Goal: Task Accomplishment & Management: Complete application form

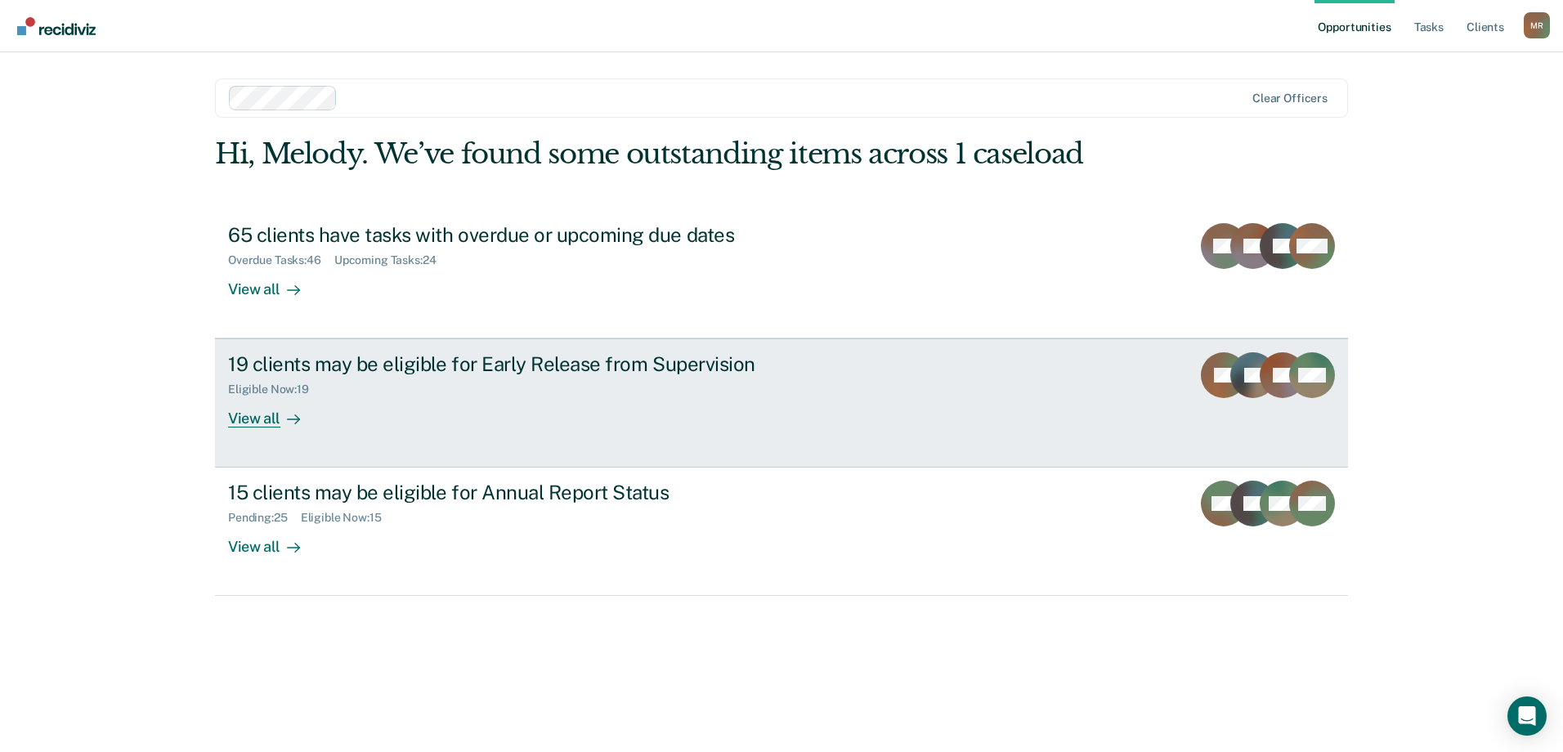
click at [233, 410] on div "View all" at bounding box center [274, 413] width 92 height 32
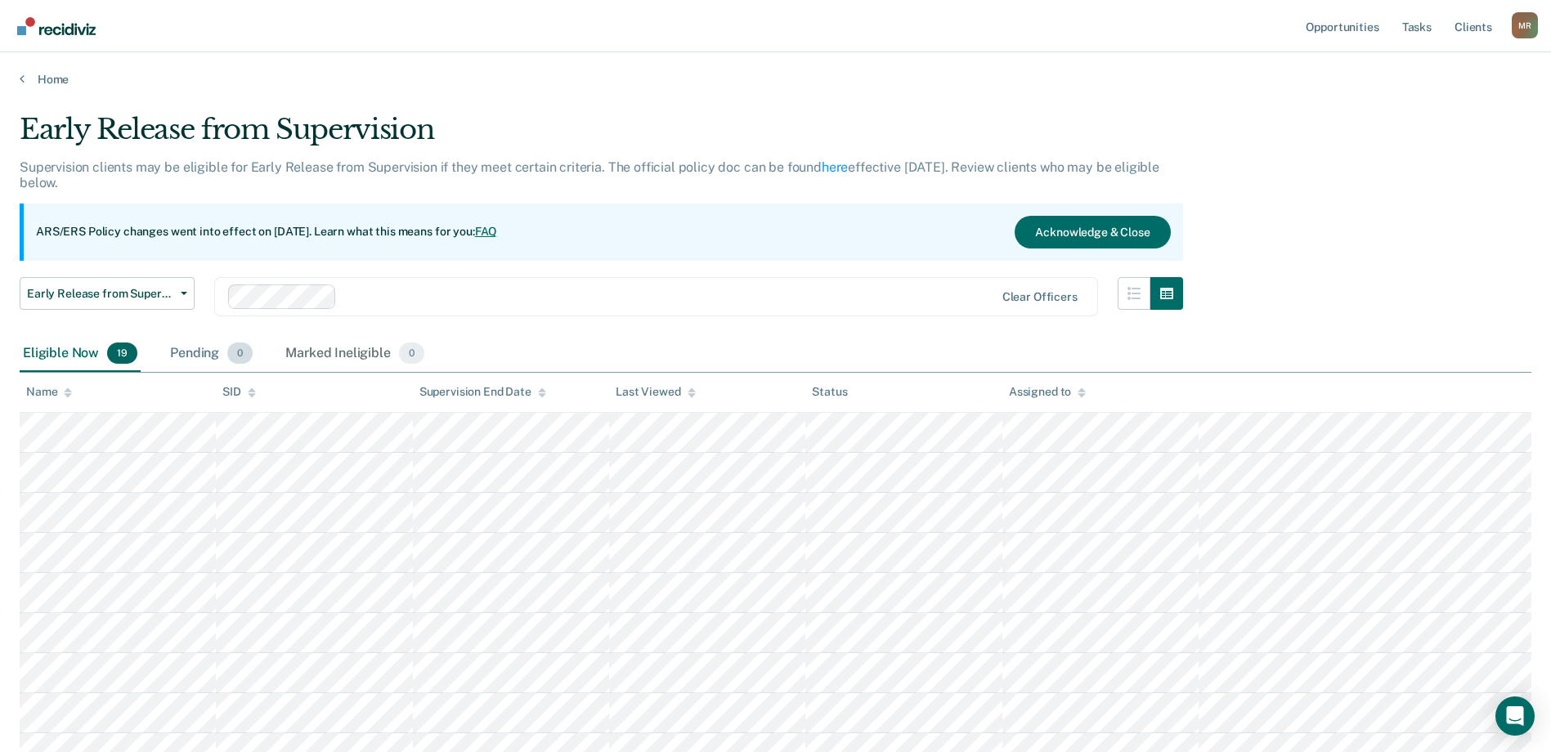
click at [199, 360] on div "Pending 0" at bounding box center [211, 354] width 89 height 36
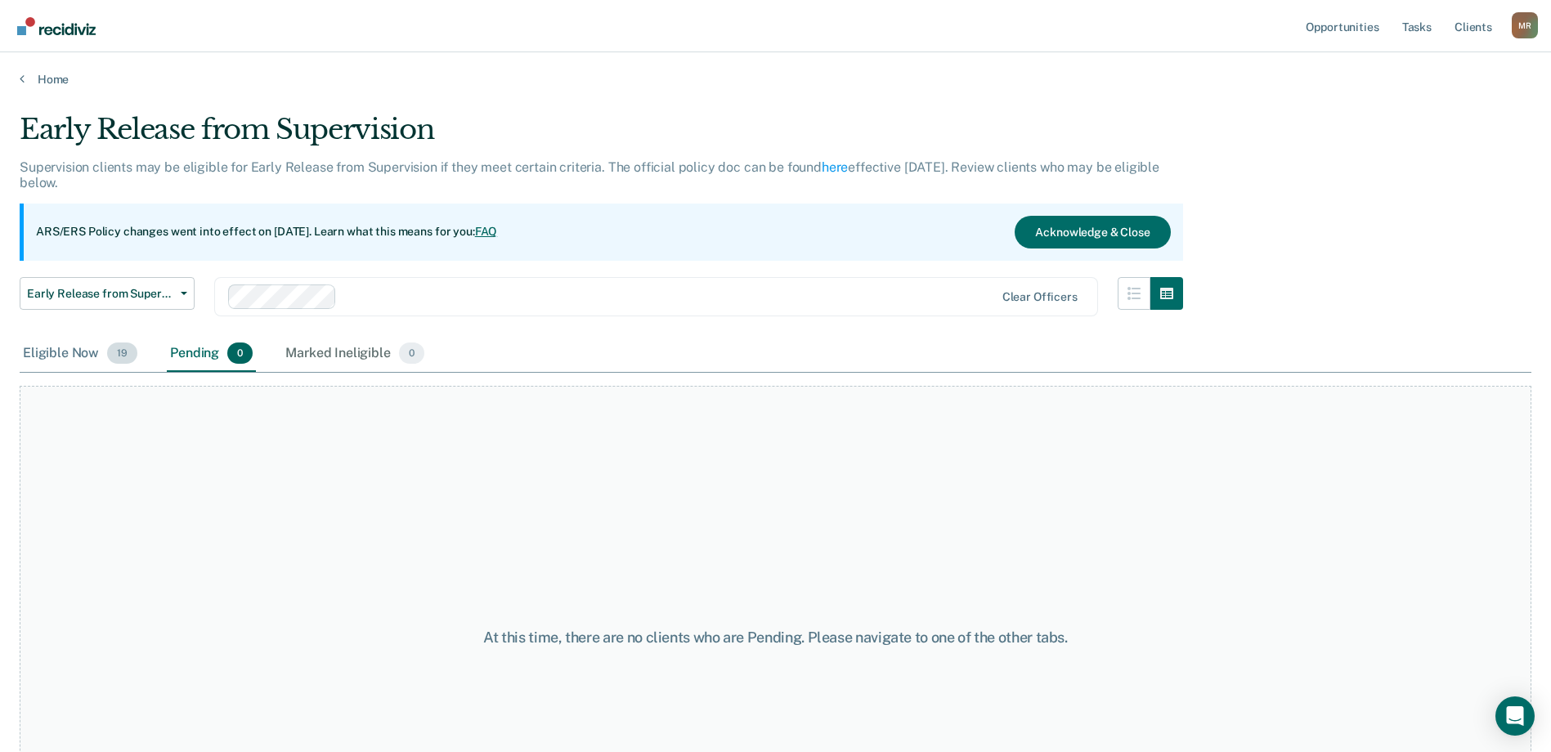
click at [56, 338] on div "Eligible Now 19" at bounding box center [80, 354] width 121 height 36
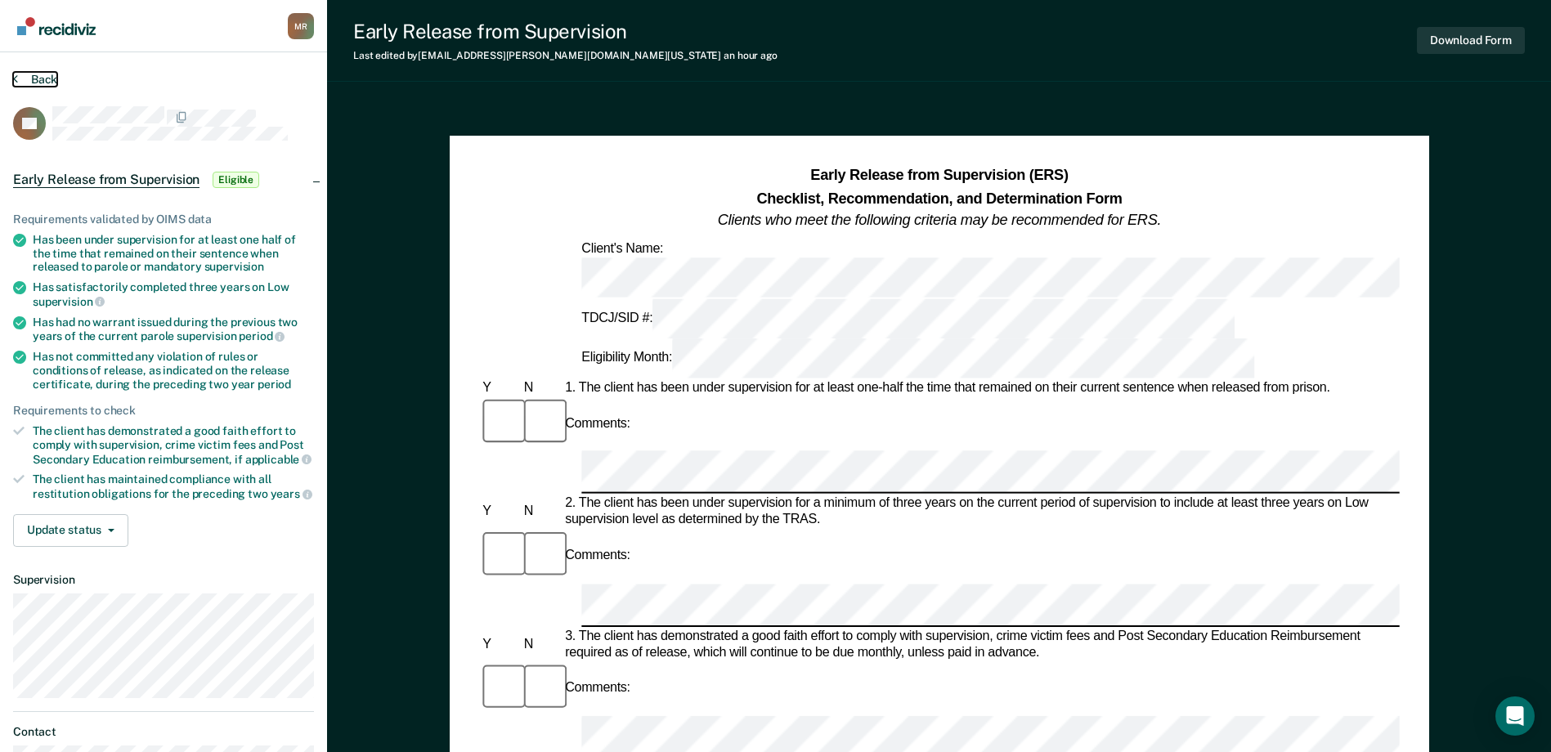
click at [23, 76] on button "Back" at bounding box center [35, 79] width 44 height 15
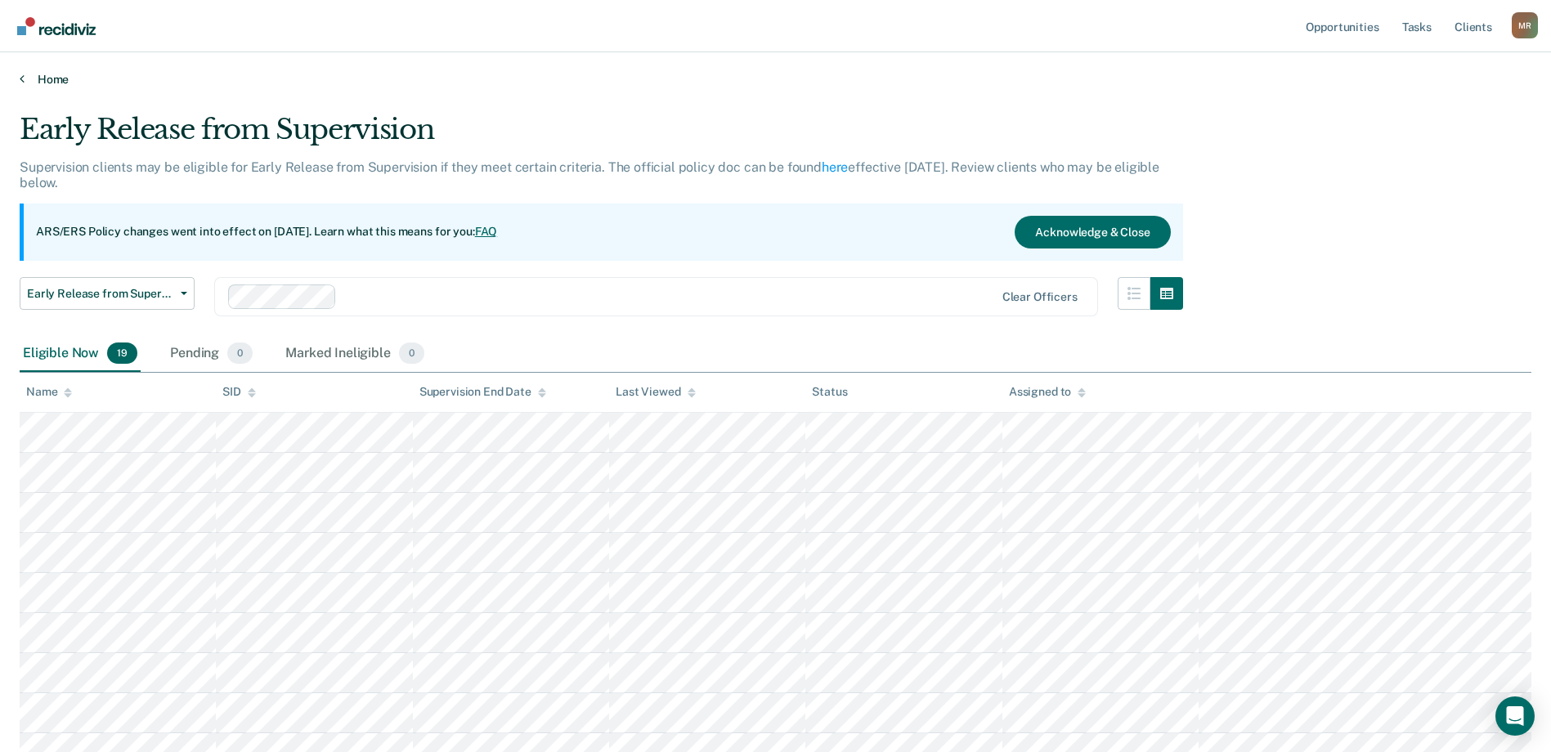
click at [20, 78] on icon at bounding box center [22, 78] width 5 height 13
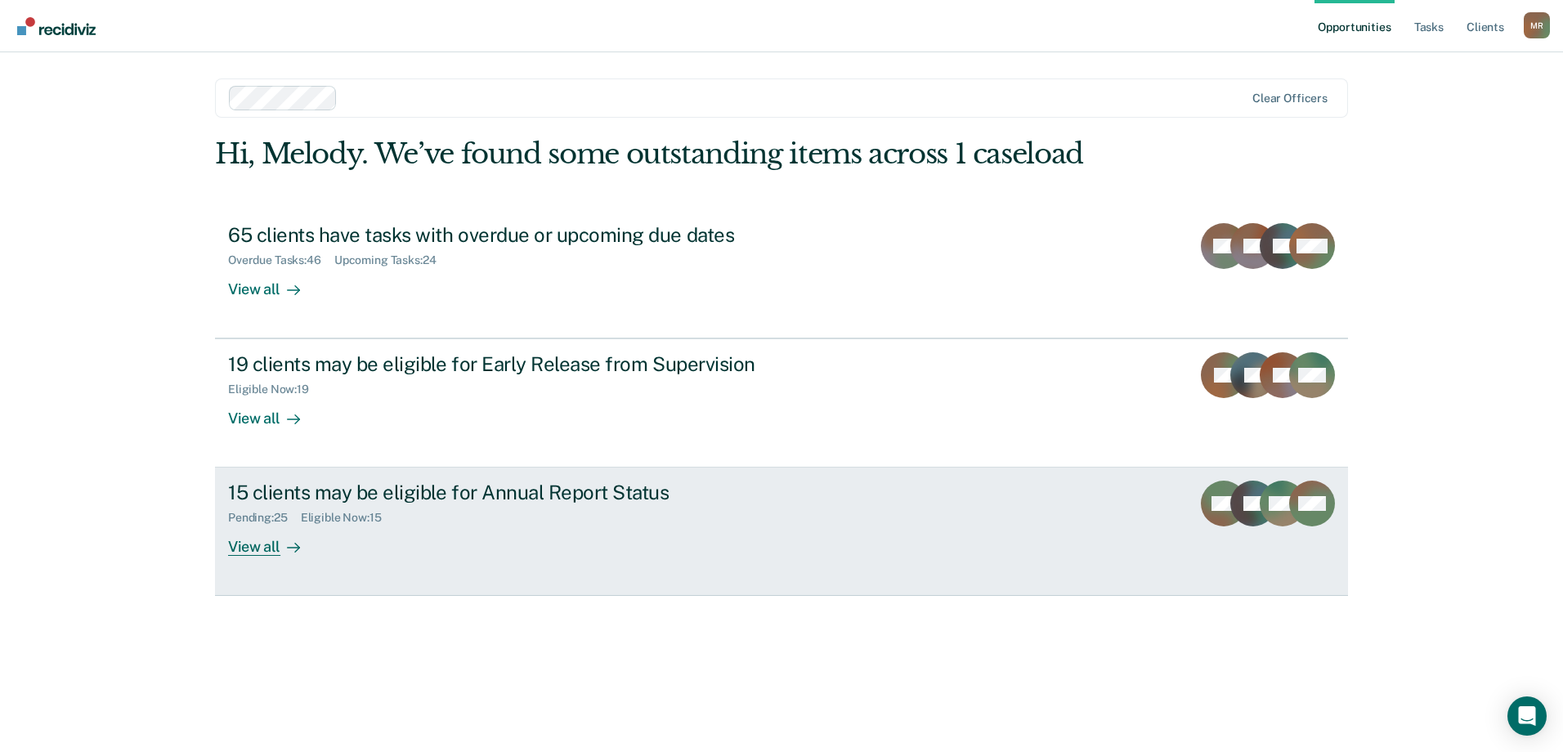
click at [268, 557] on link "15 clients may be eligible for Annual Report Status Pending : 25 Eligible Now :…" at bounding box center [781, 532] width 1133 height 128
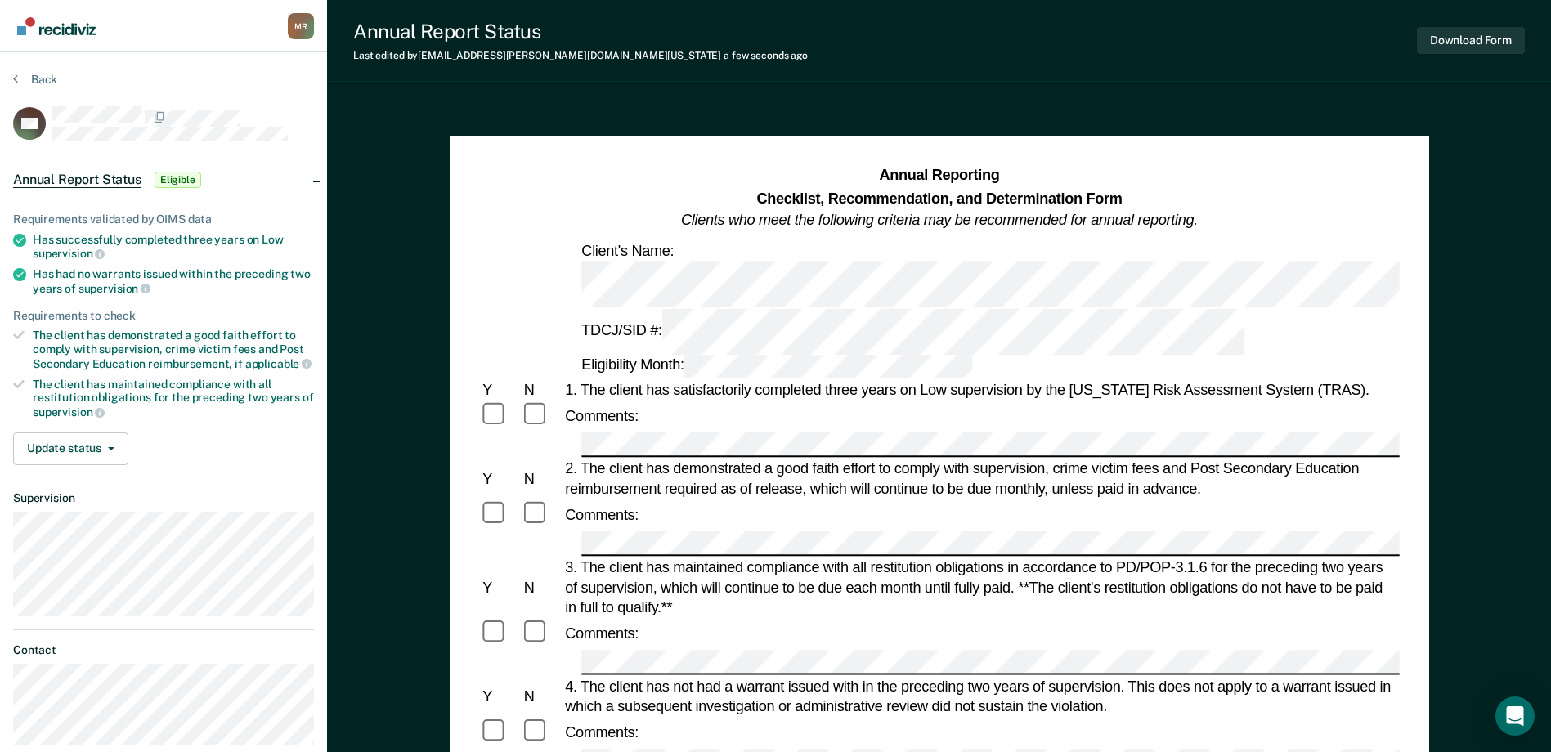
click at [667, 401] on div "Comments:" at bounding box center [939, 415] width 920 height 29
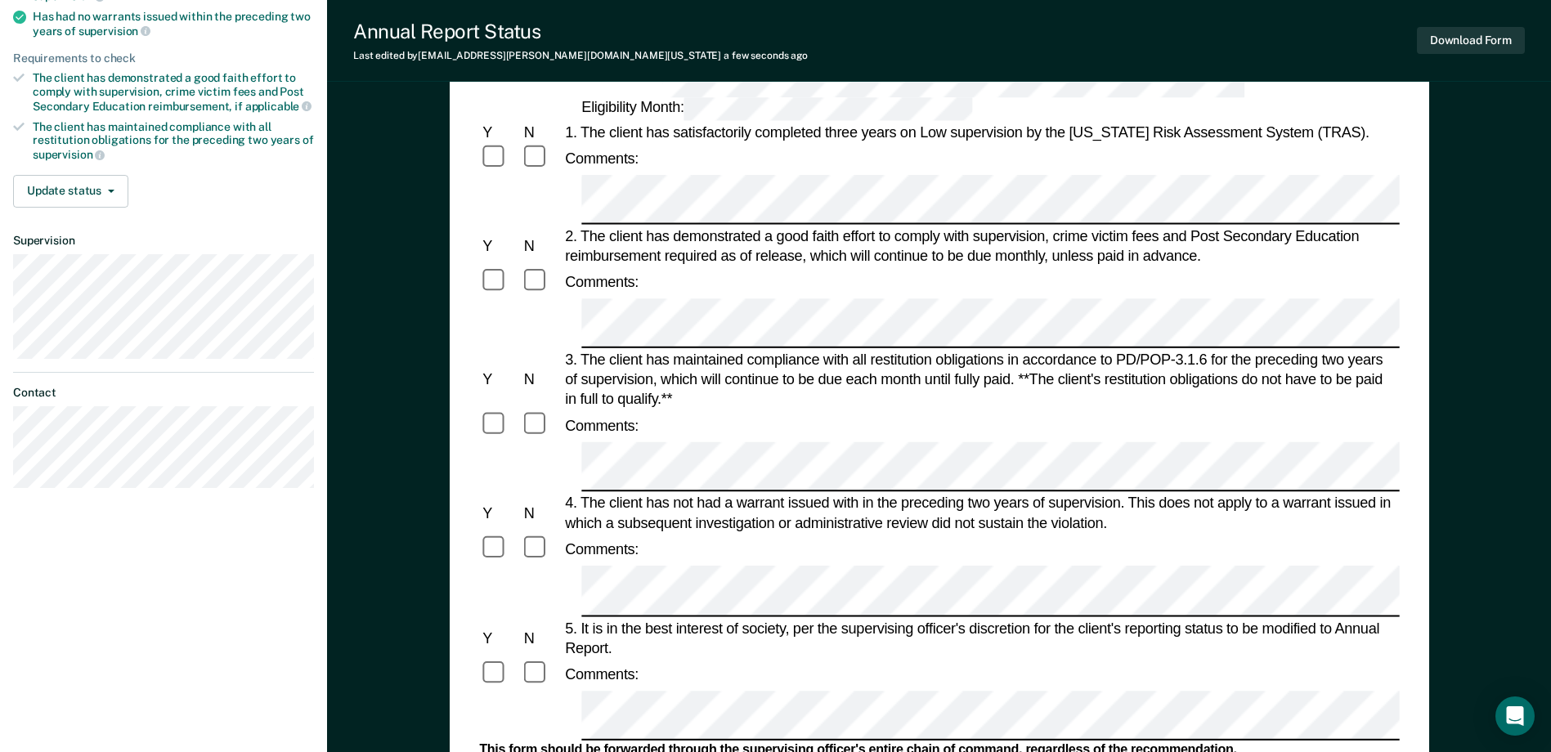
scroll to position [82, 0]
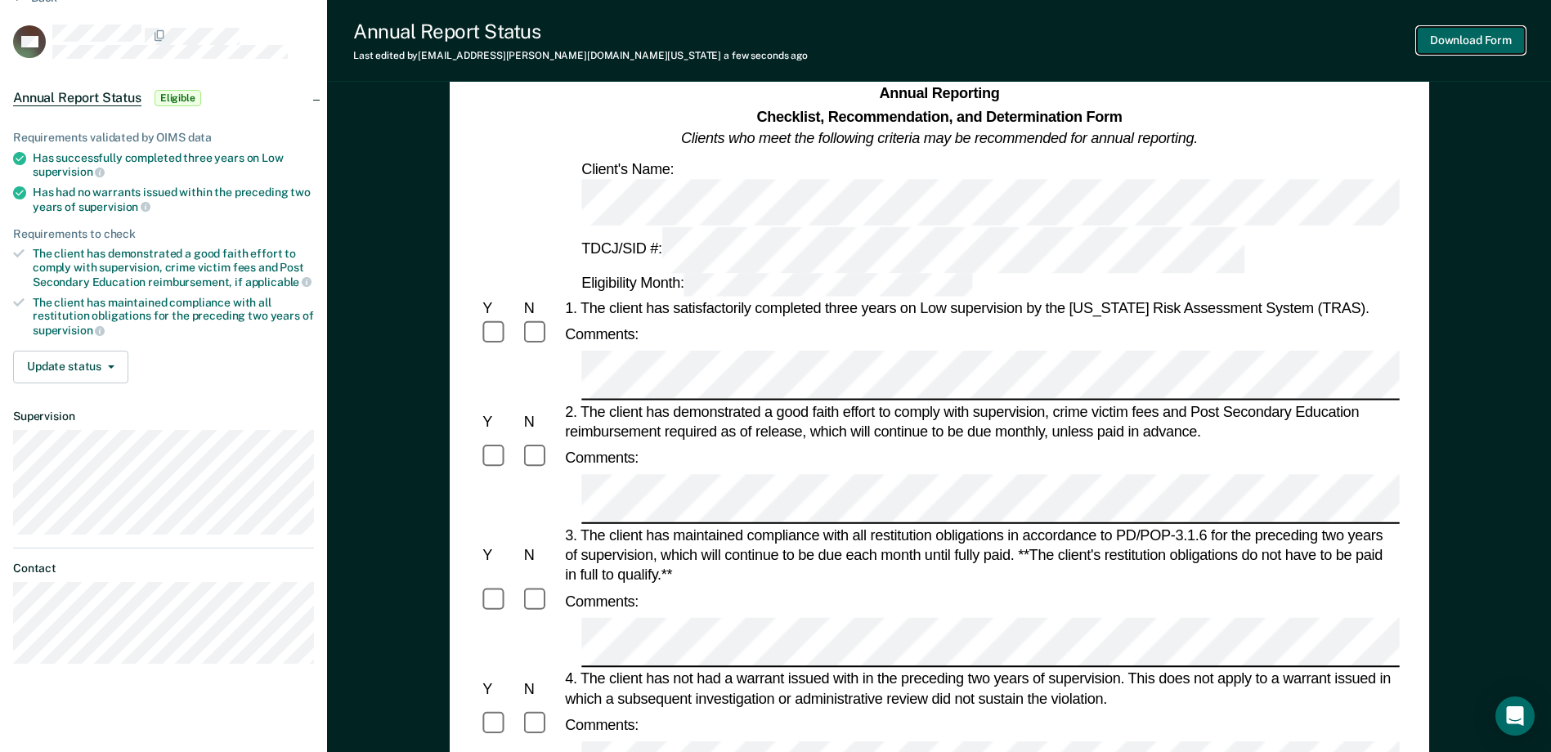
click at [1484, 45] on button "Download Form" at bounding box center [1471, 40] width 108 height 27
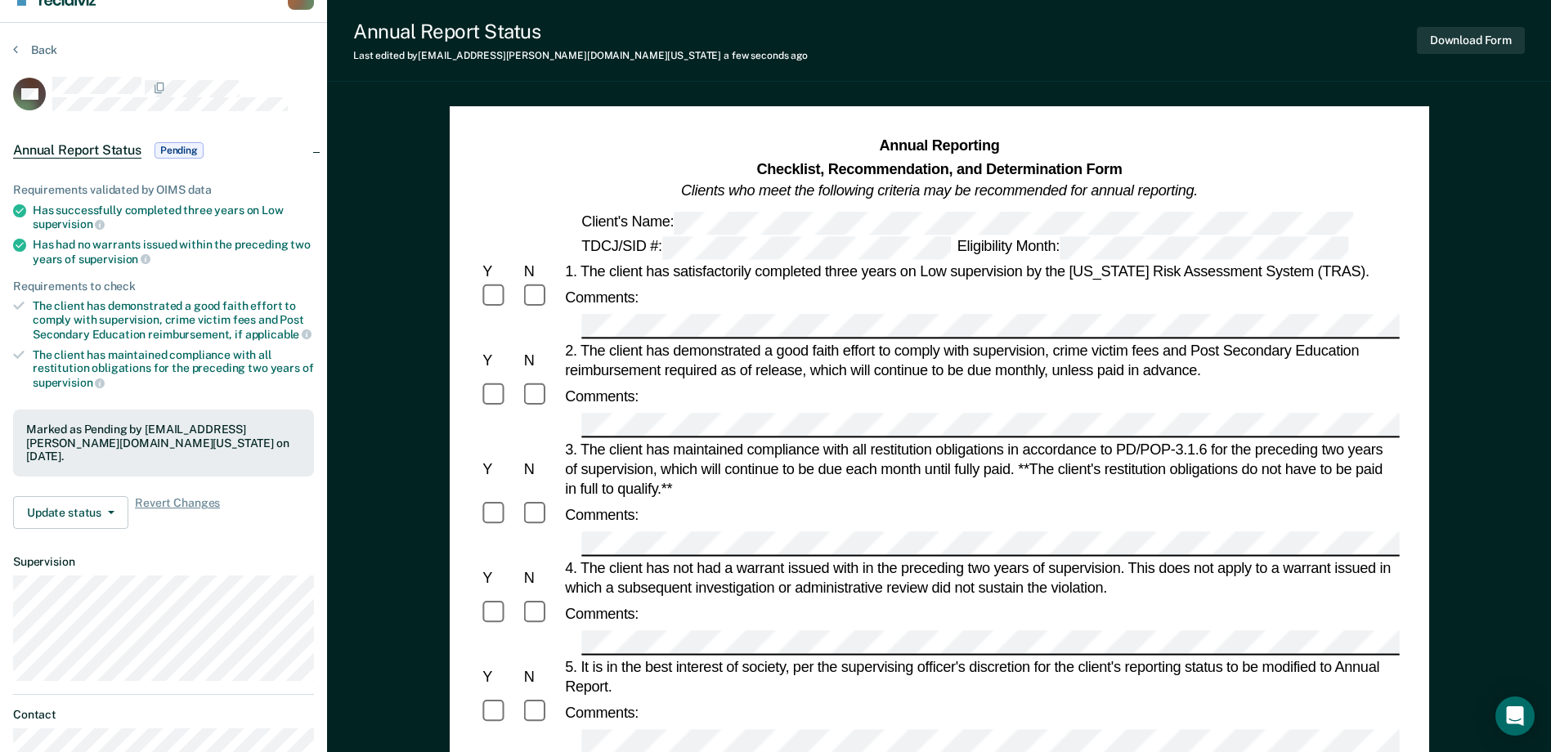
scroll to position [0, 0]
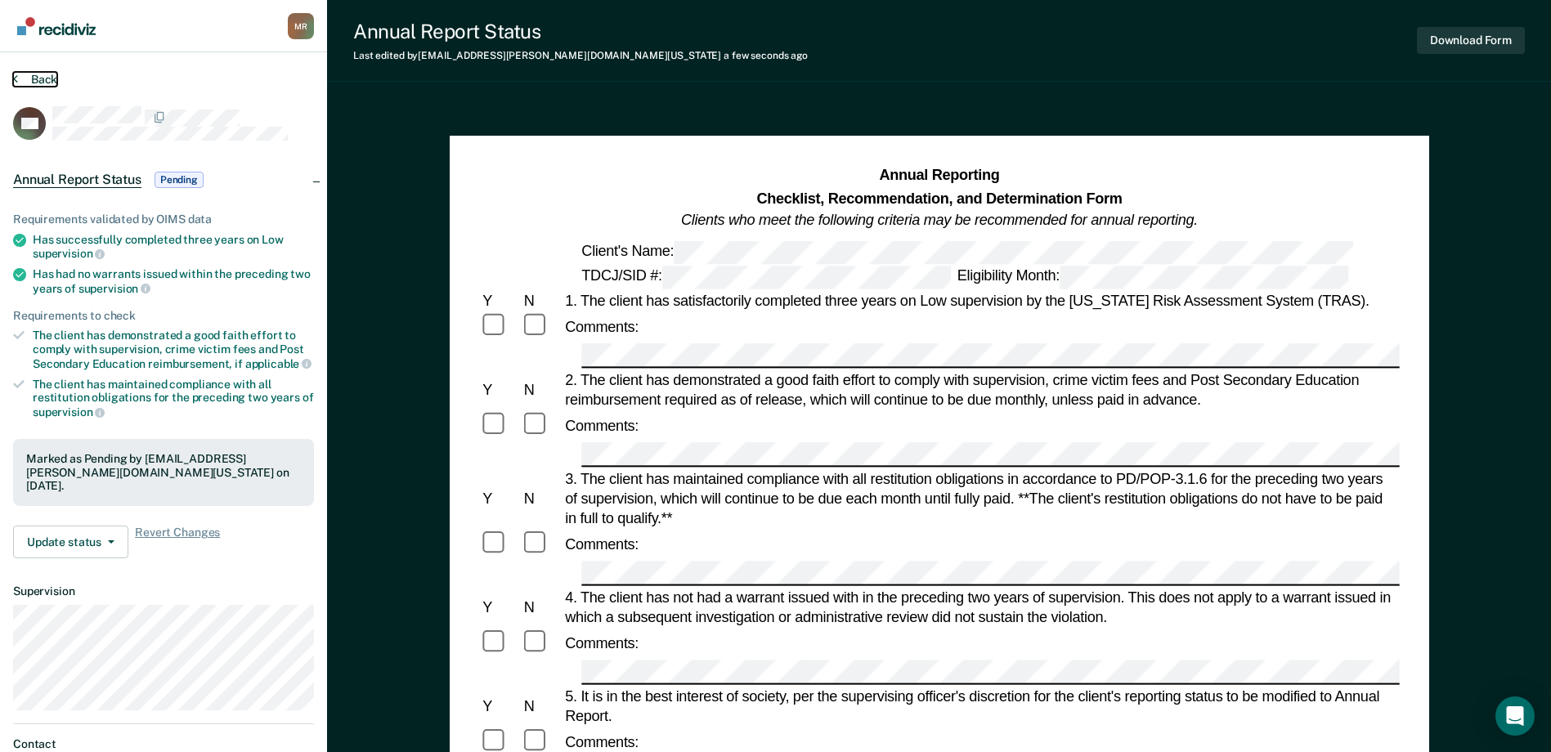
click at [17, 76] on icon at bounding box center [15, 78] width 5 height 13
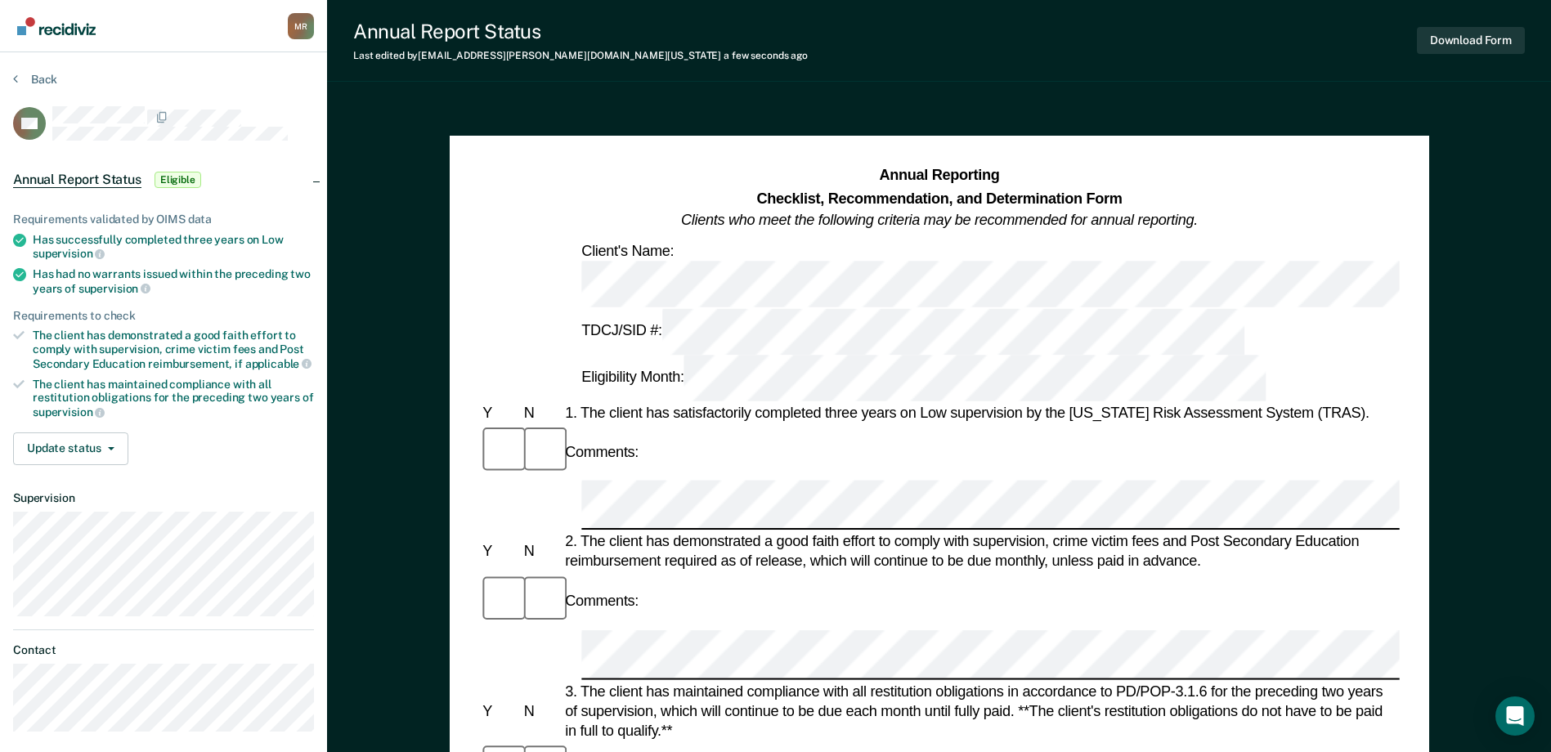
click at [682, 424] on div "Comments:" at bounding box center [939, 451] width 920 height 55
click at [1513, 43] on button "Download Form" at bounding box center [1471, 40] width 108 height 27
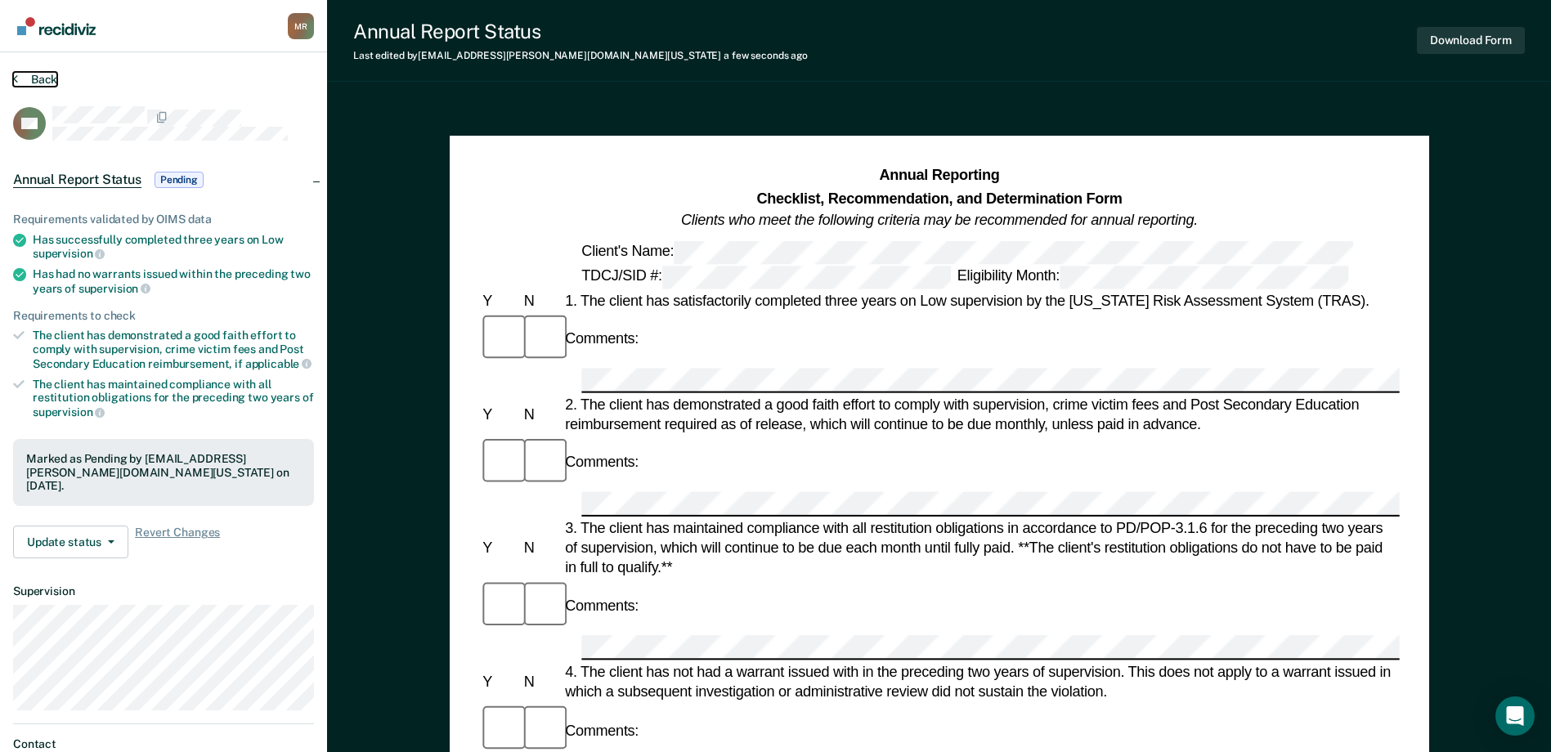
click at [29, 79] on button "Back" at bounding box center [35, 79] width 44 height 15
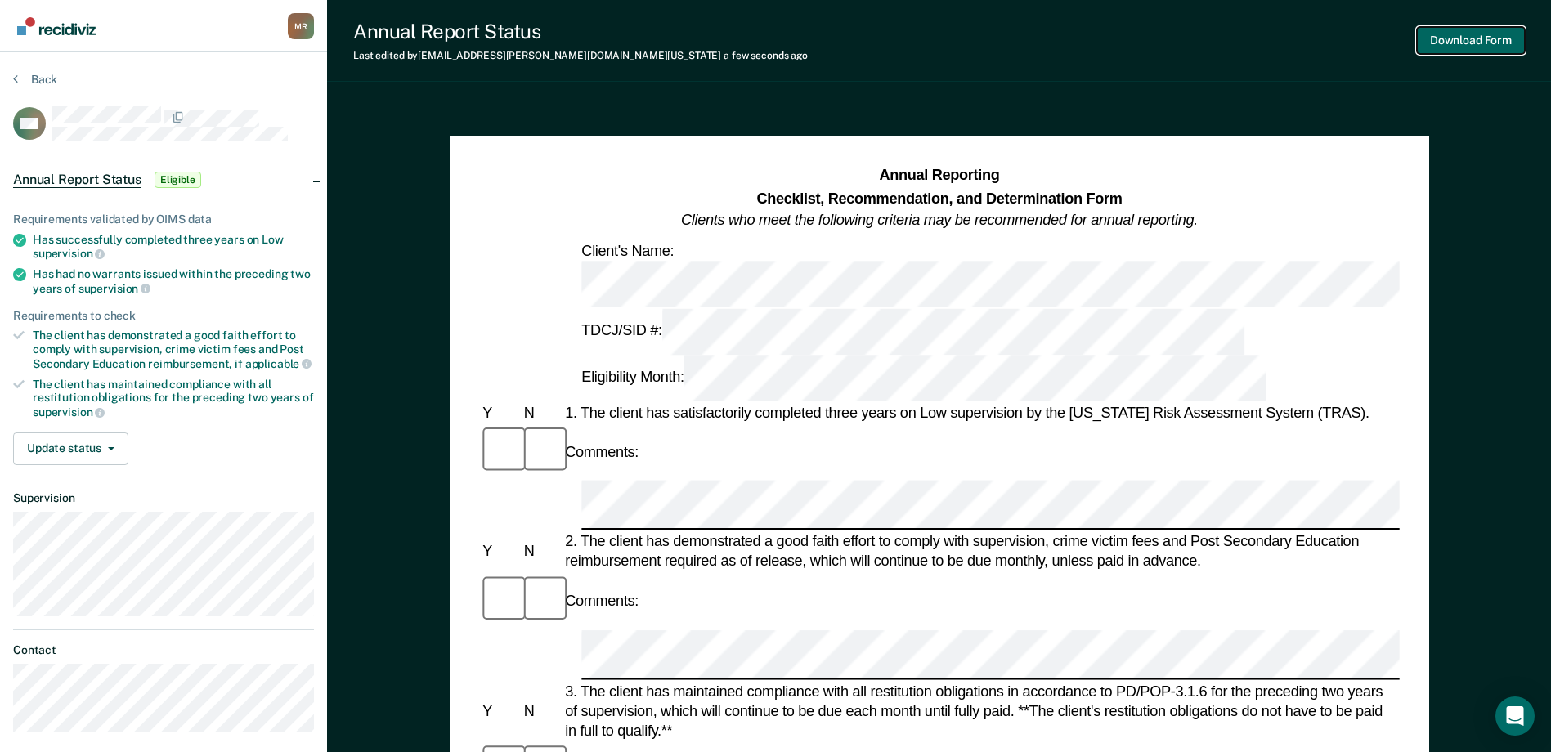
click at [1479, 34] on button "Download Form" at bounding box center [1471, 40] width 108 height 27
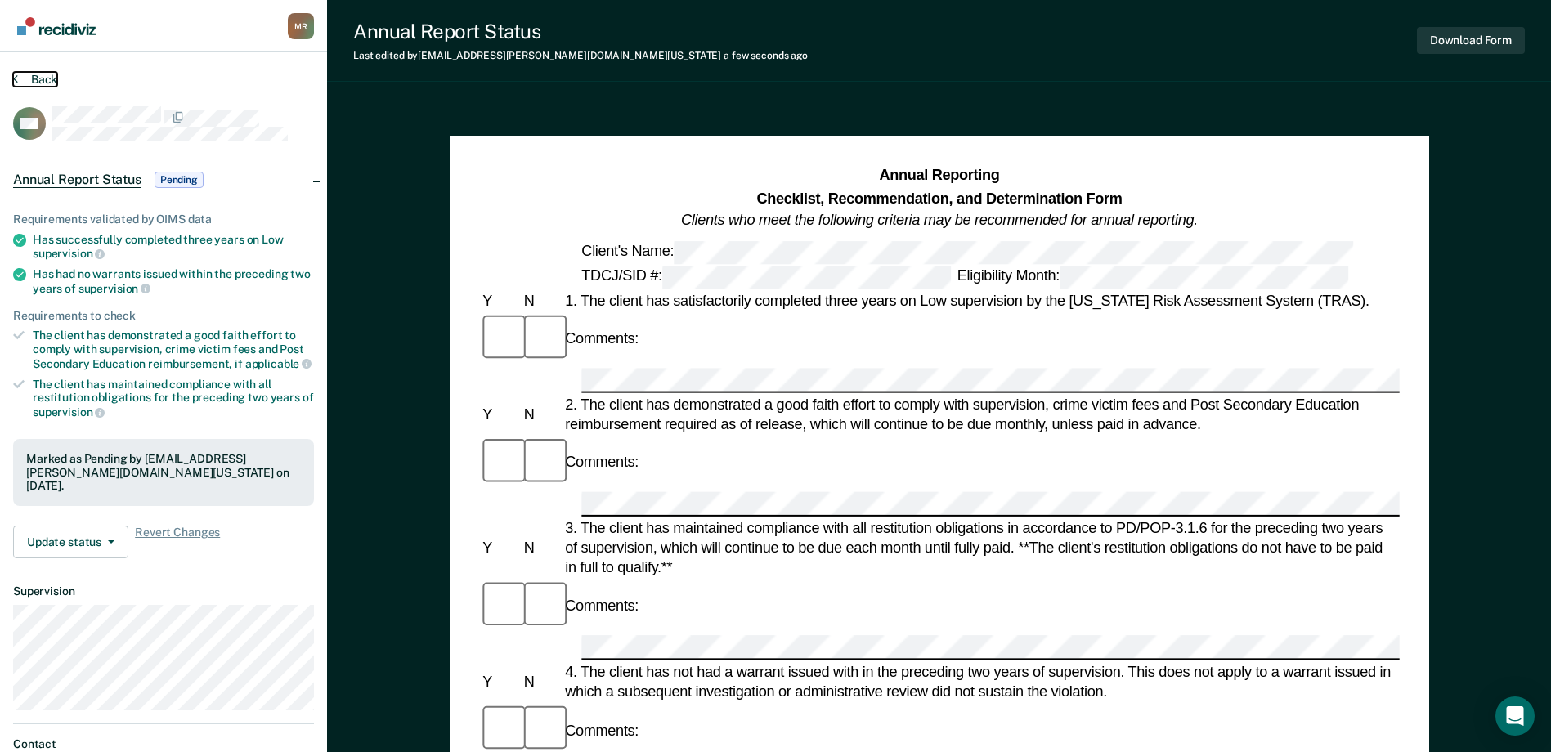
click at [14, 80] on icon at bounding box center [15, 78] width 5 height 13
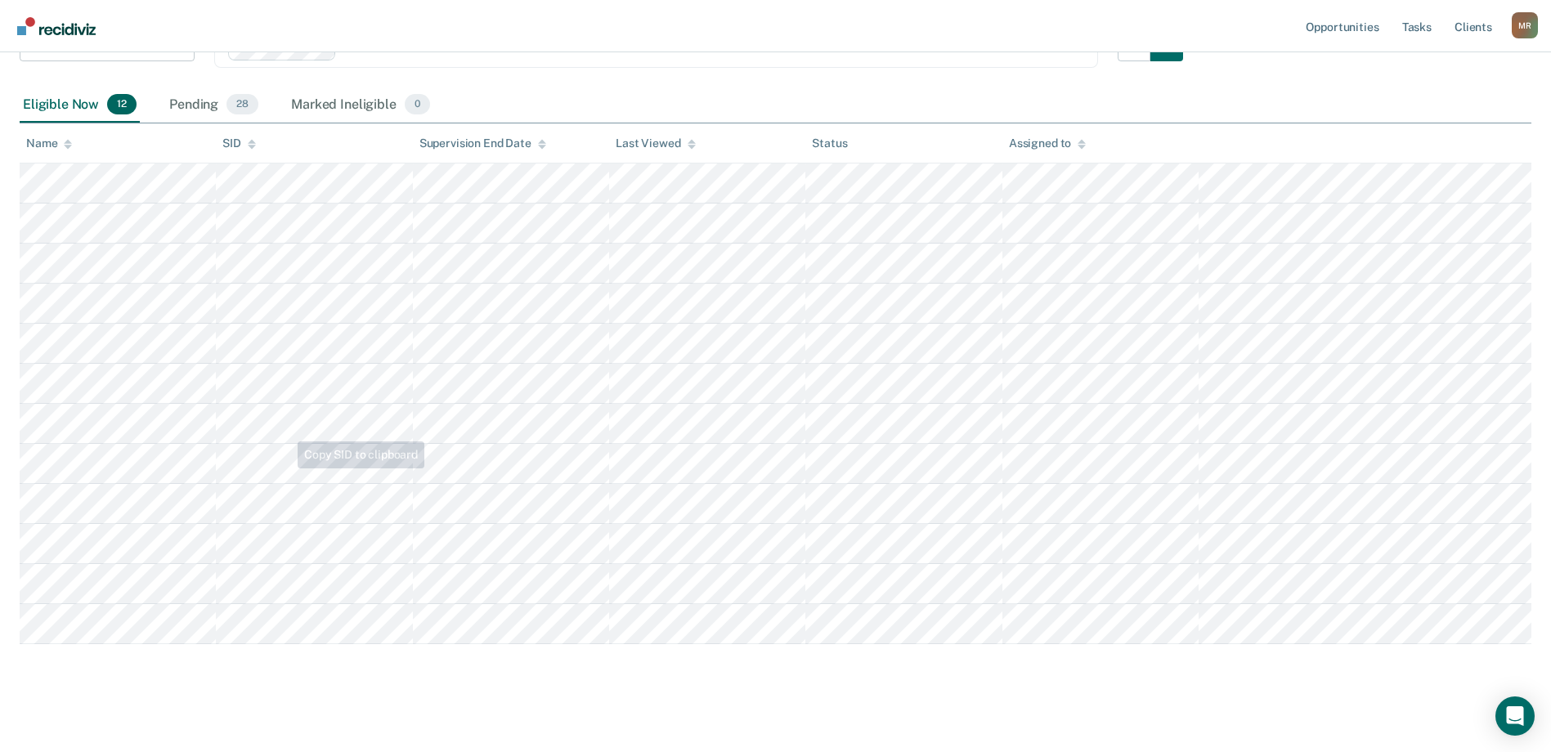
scroll to position [243, 0]
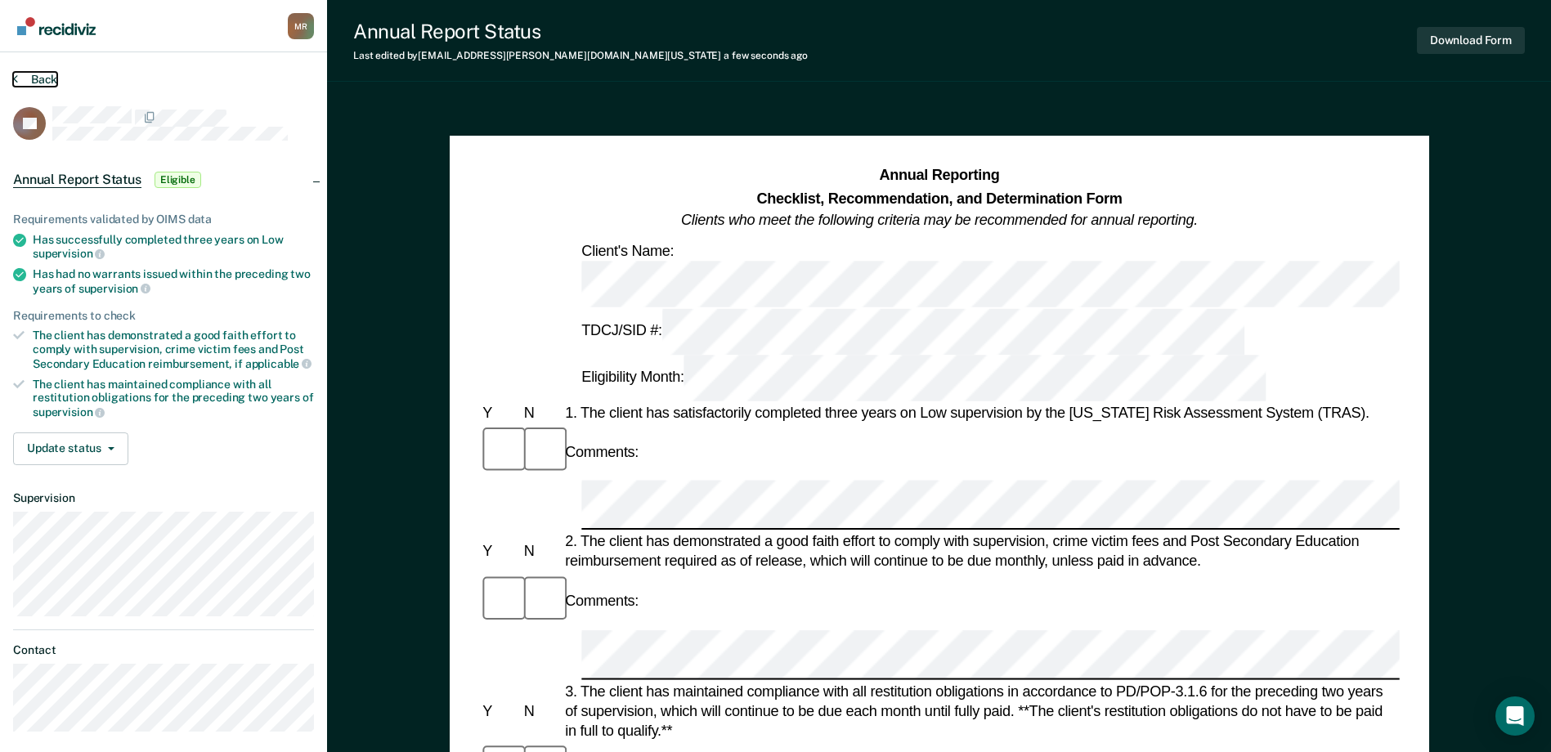
click at [16, 78] on icon at bounding box center [15, 78] width 5 height 13
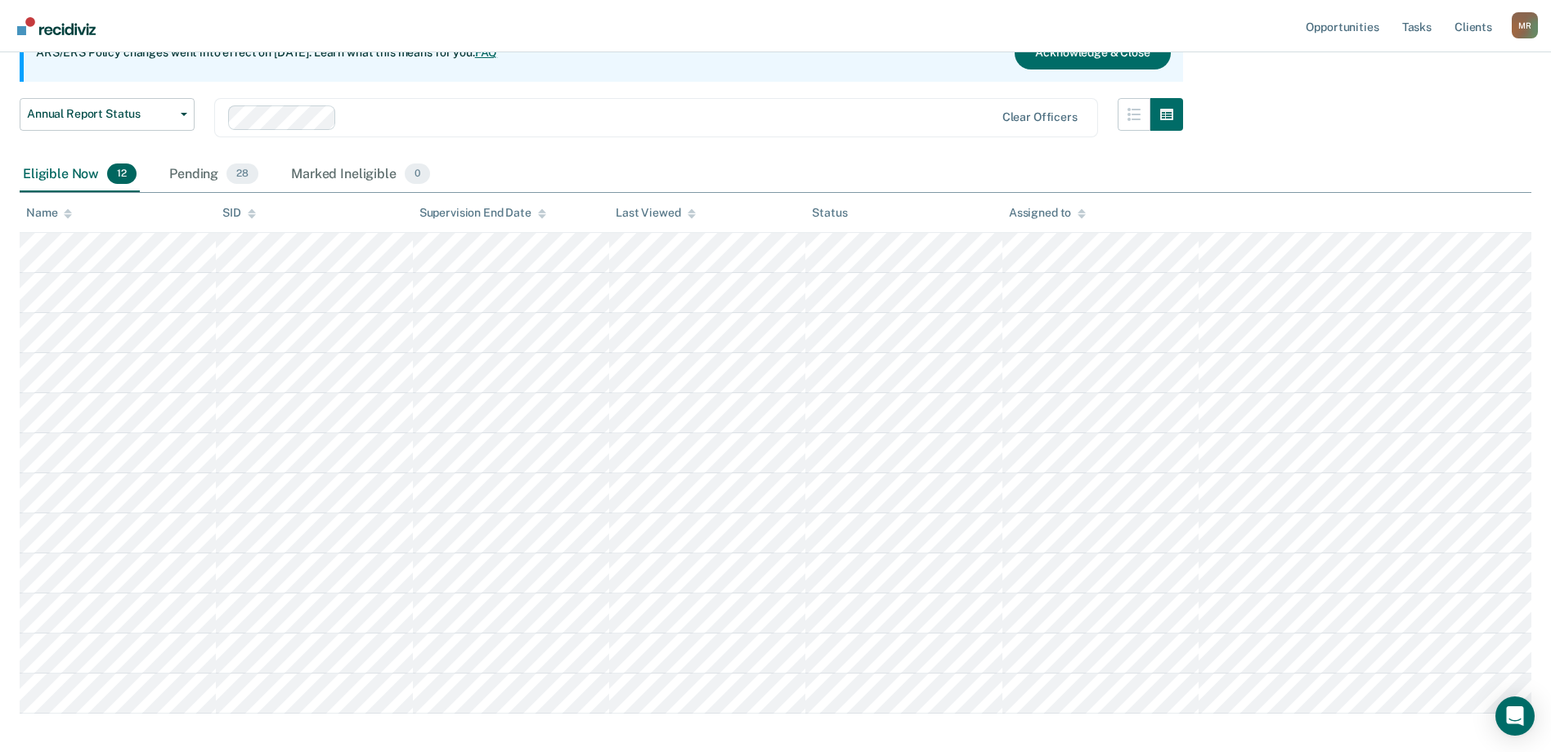
scroll to position [243, 0]
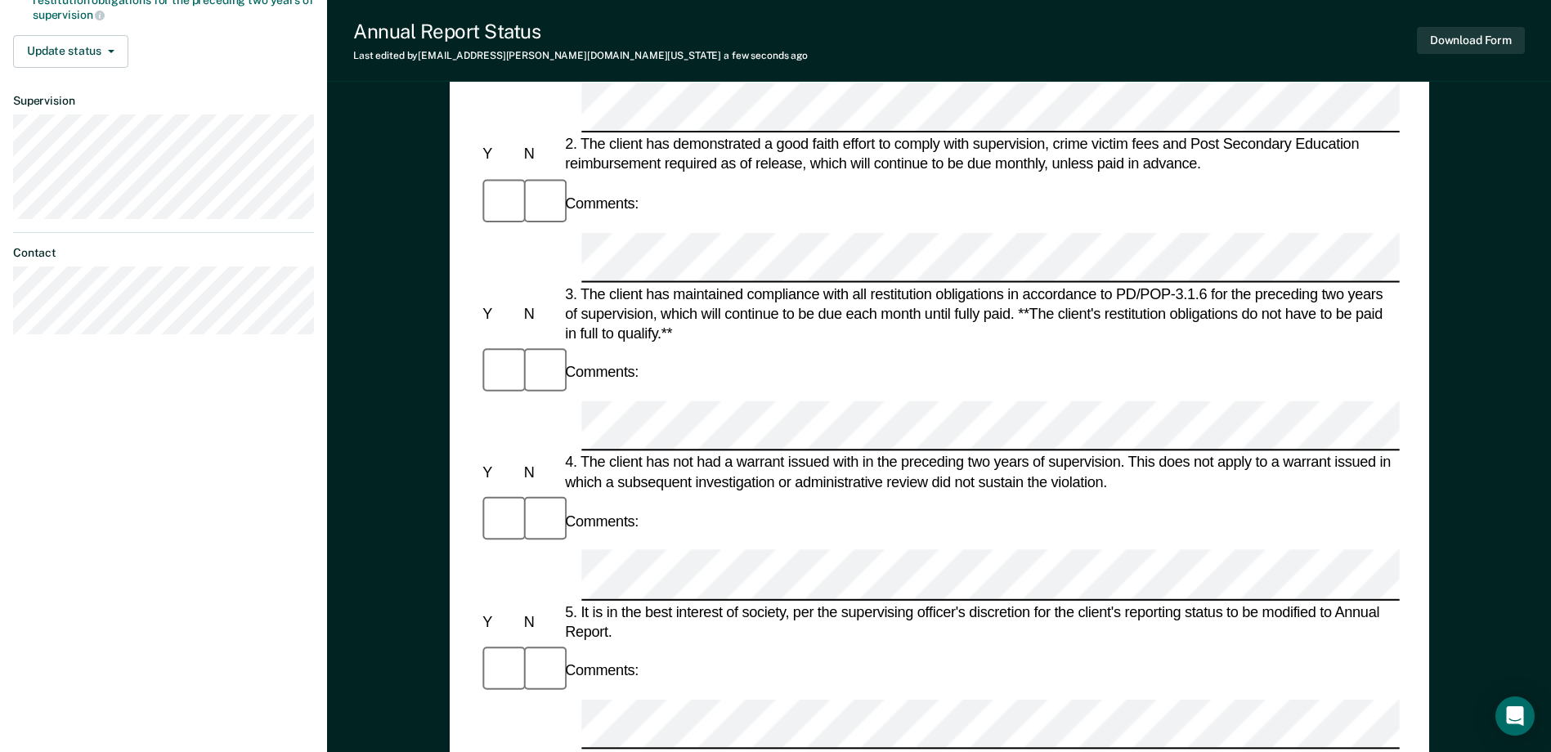
scroll to position [82, 0]
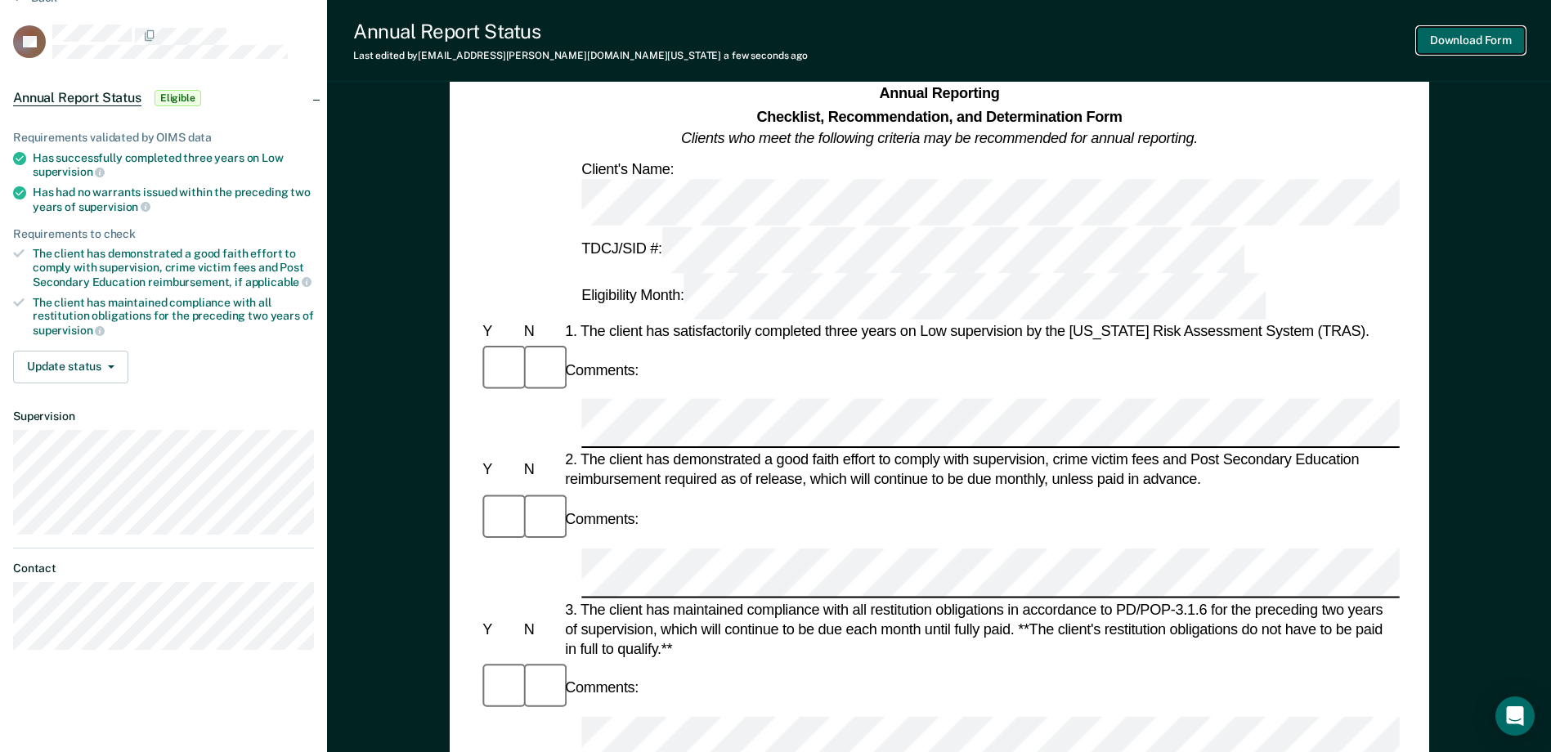
click at [1455, 47] on button "Download Form" at bounding box center [1471, 40] width 108 height 27
